Goal: Download file/media

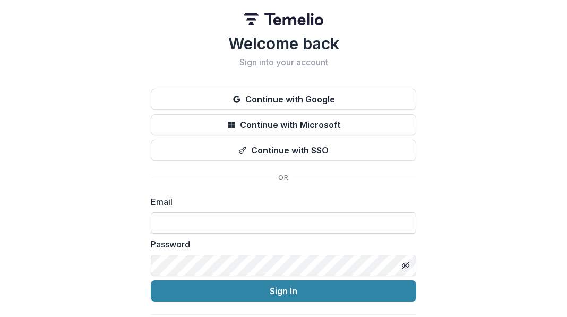
click at [270, 222] on input at bounding box center [283, 222] width 265 height 21
drag, startPoint x: 111, startPoint y: 227, endPoint x: 166, endPoint y: 213, distance: 56.2
click at [166, 213] on div "Welcome back Sign into your account Continue with Google Continue with Microsof…" at bounding box center [283, 169] width 567 height 338
click at [166, 213] on input at bounding box center [283, 222] width 265 height 21
type input "**********"
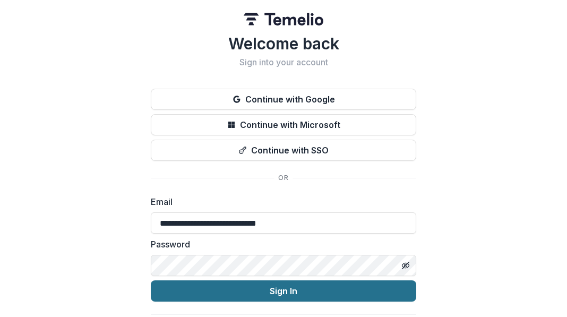
click at [261, 293] on button "Sign In" at bounding box center [283, 290] width 265 height 21
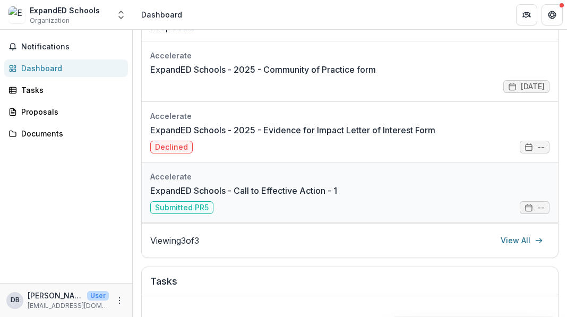
scroll to position [172, 0]
click at [337, 196] on link "ExpandED Schools - Call to Effective Action - 1" at bounding box center [243, 190] width 187 height 13
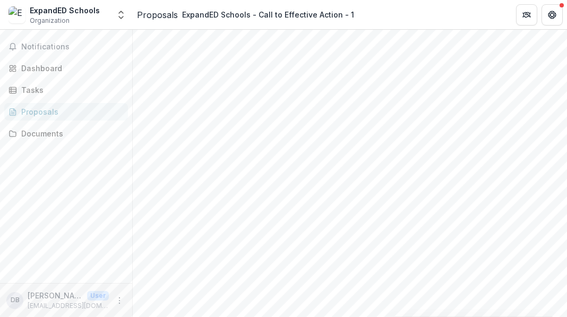
scroll to position [0, 604]
